Goal: Find specific page/section

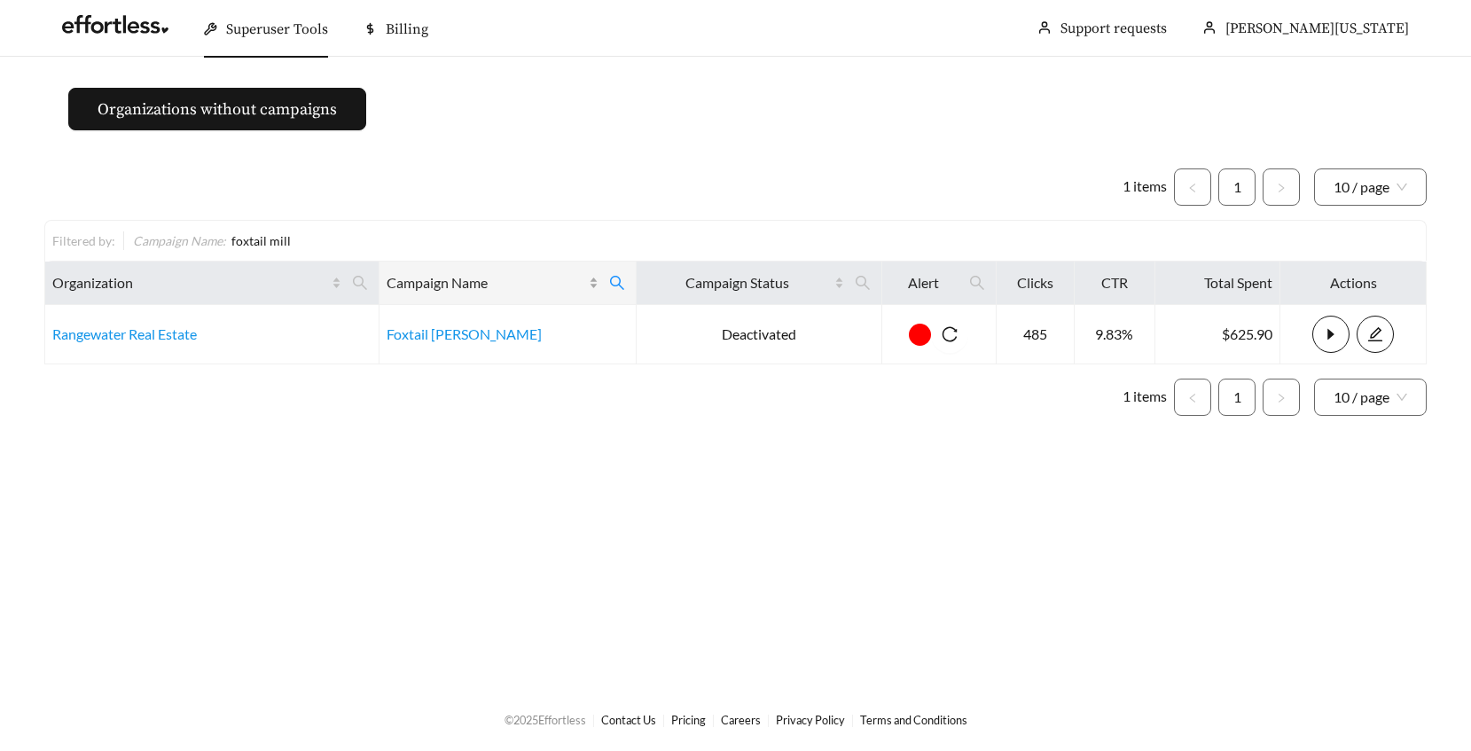
drag, startPoint x: 606, startPoint y: 279, endPoint x: 542, endPoint y: 293, distance: 65.2
click at [609, 279] on icon "search" at bounding box center [617, 283] width 16 height 16
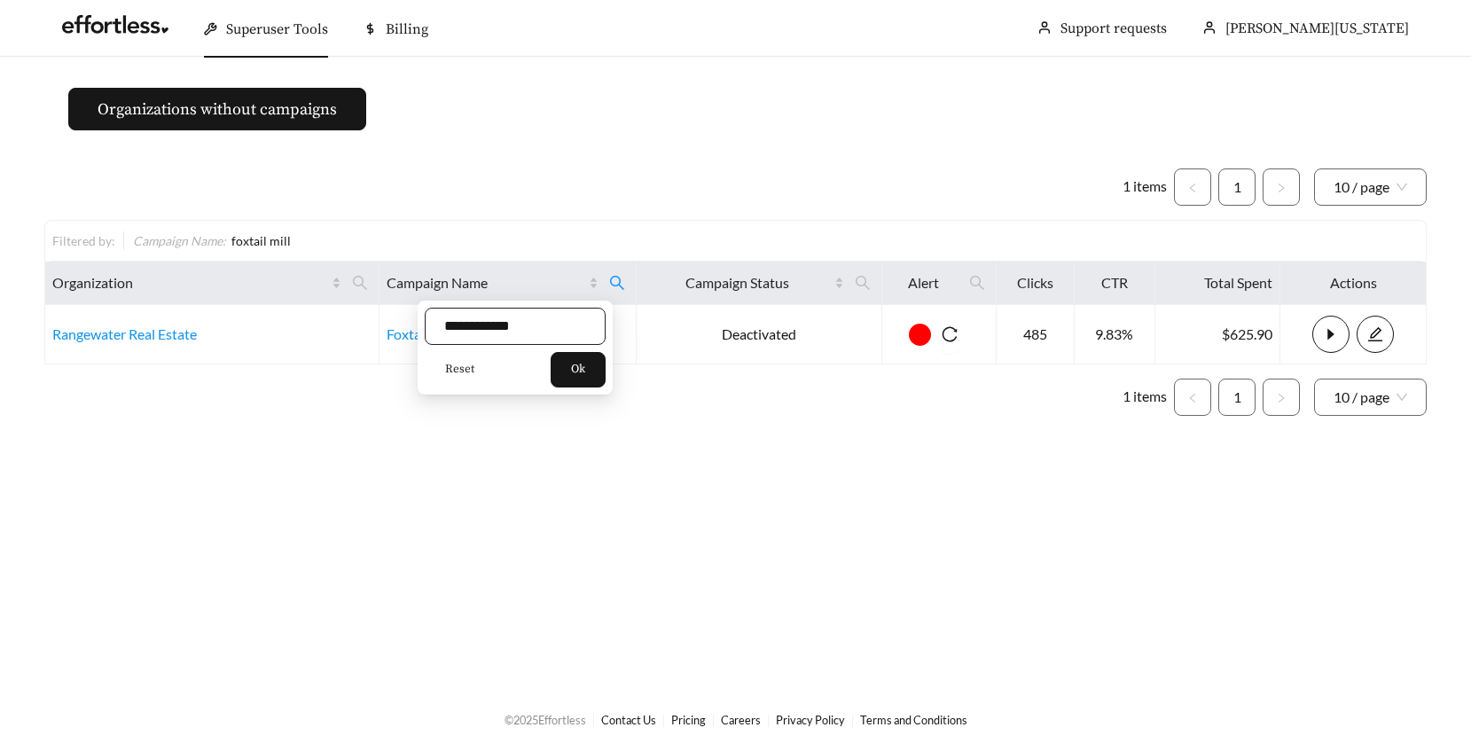
drag, startPoint x: 462, startPoint y: 367, endPoint x: 453, endPoint y: 340, distance: 28.9
click at [460, 365] on span "Reset" at bounding box center [459, 370] width 29 height 18
click at [455, 330] on input "text" at bounding box center [515, 326] width 181 height 37
type input "**********"
click at [580, 377] on span "Ok" at bounding box center [578, 370] width 14 height 18
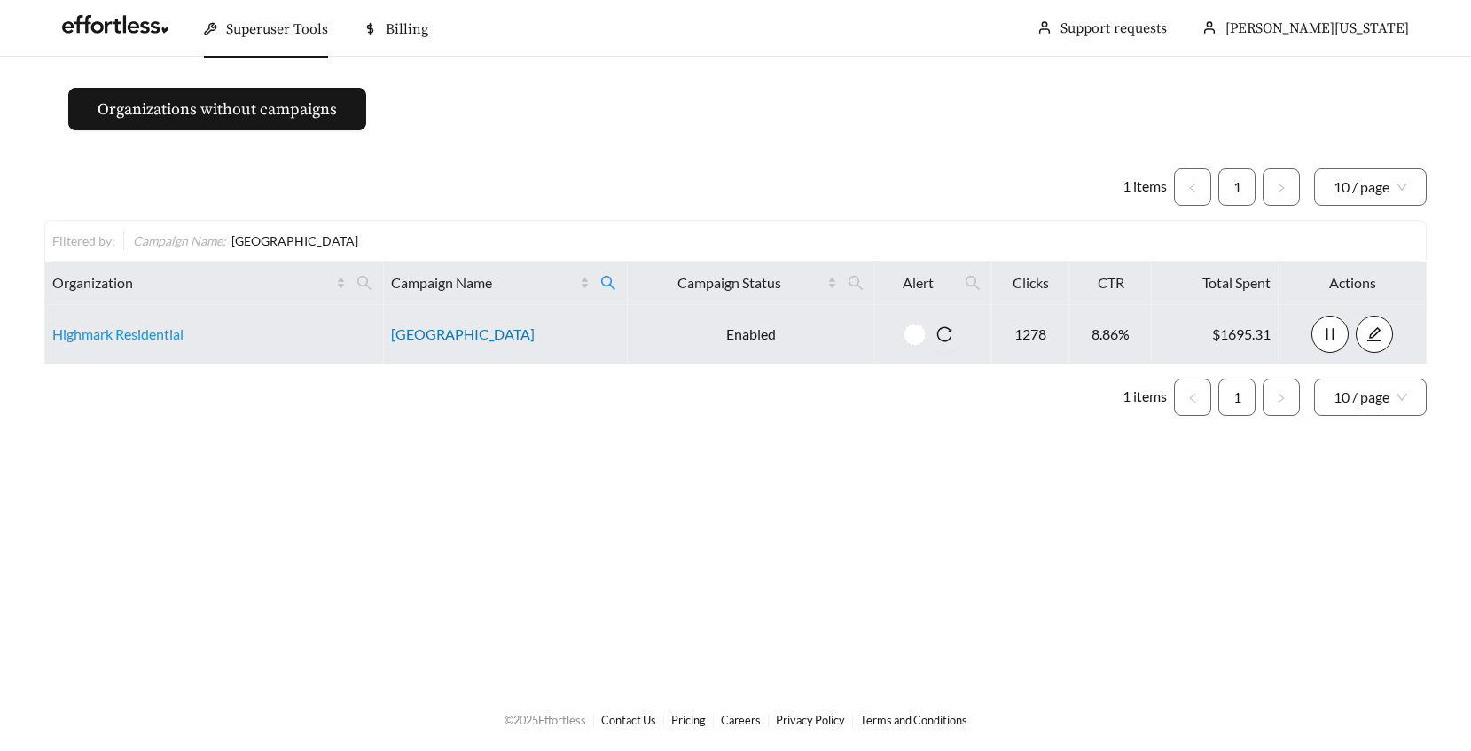
click at [391, 334] on link "[GEOGRAPHIC_DATA]" at bounding box center [463, 333] width 144 height 17
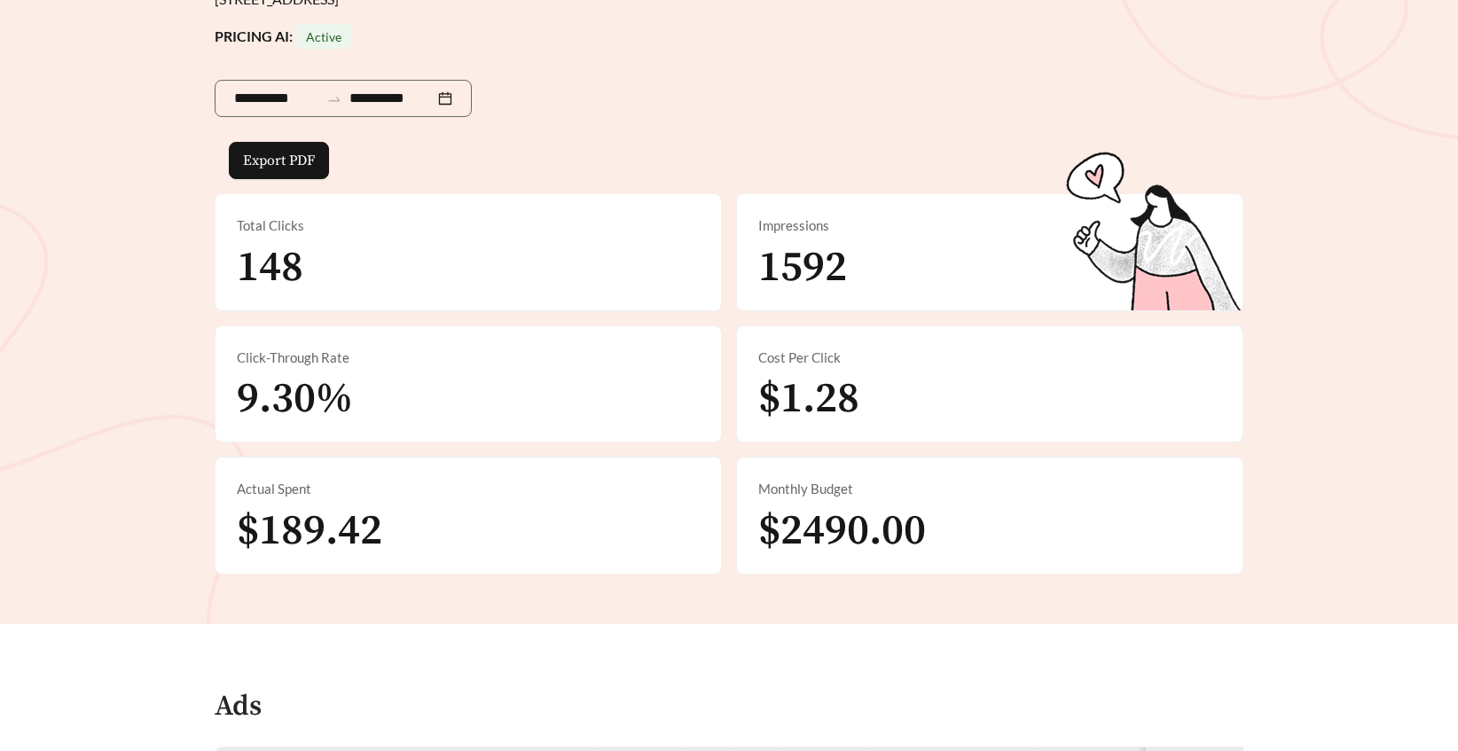
scroll to position [403, 0]
